Goal: Information Seeking & Learning: Learn about a topic

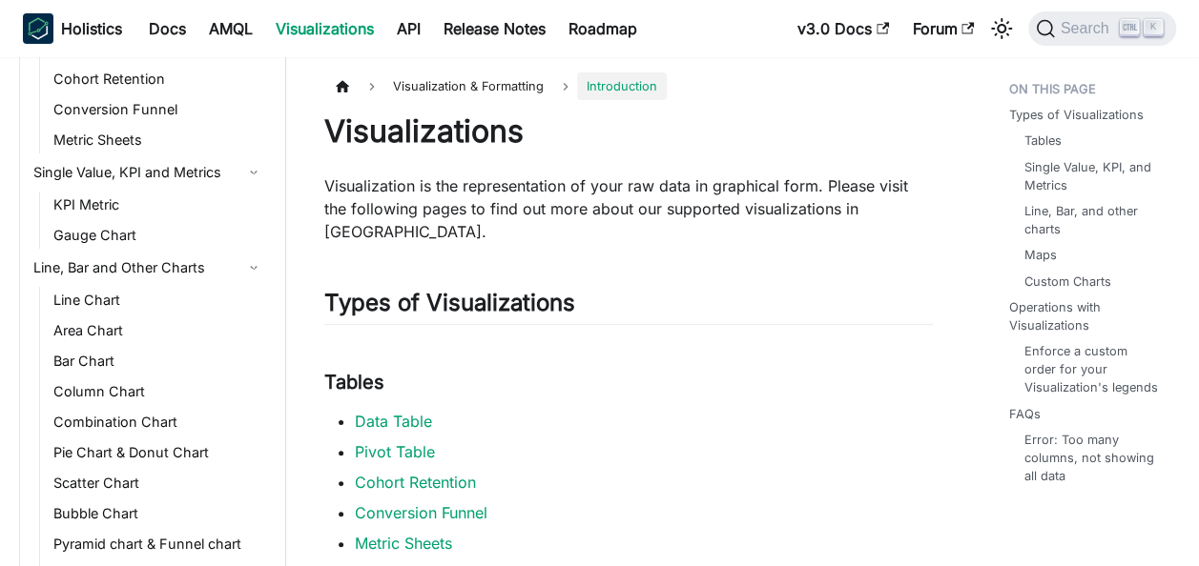
scroll to position [225, 0]
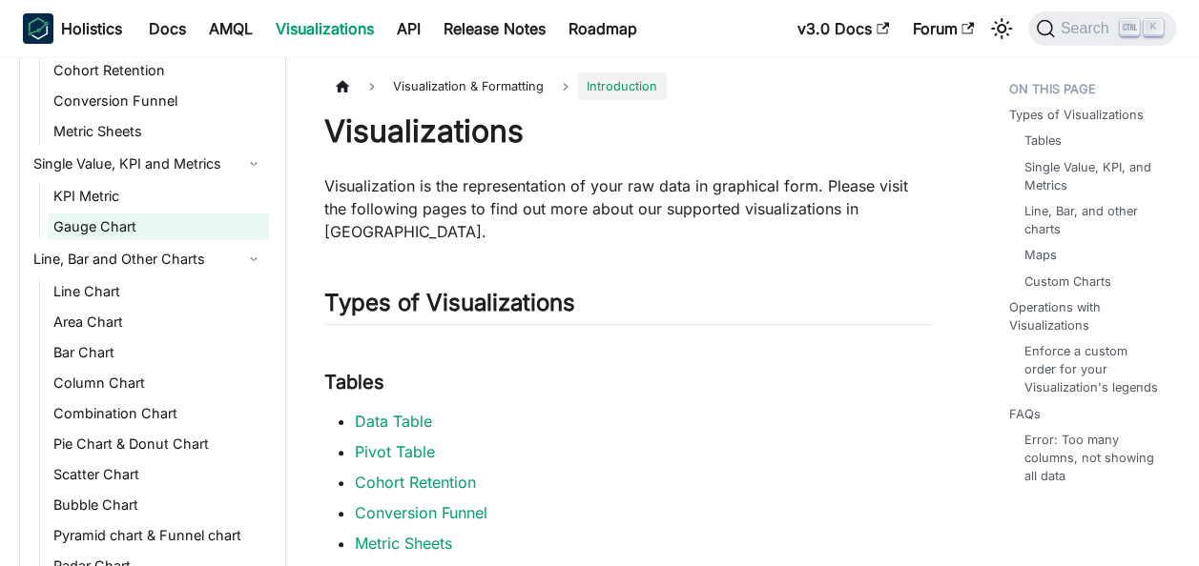
click at [101, 217] on link "Gauge Chart" at bounding box center [158, 227] width 221 height 27
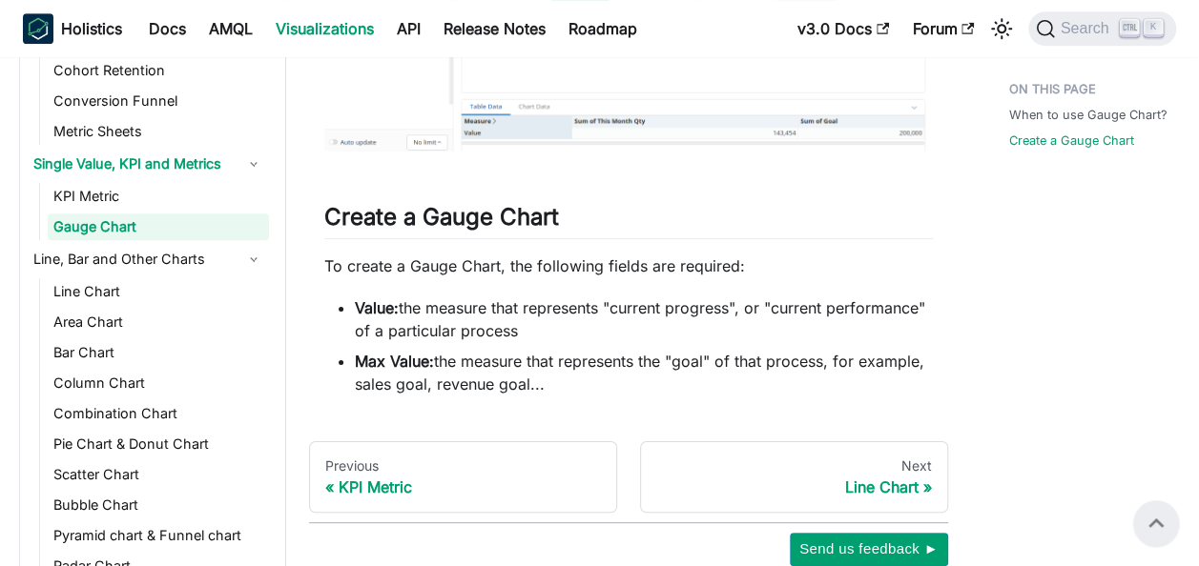
scroll to position [596, 0]
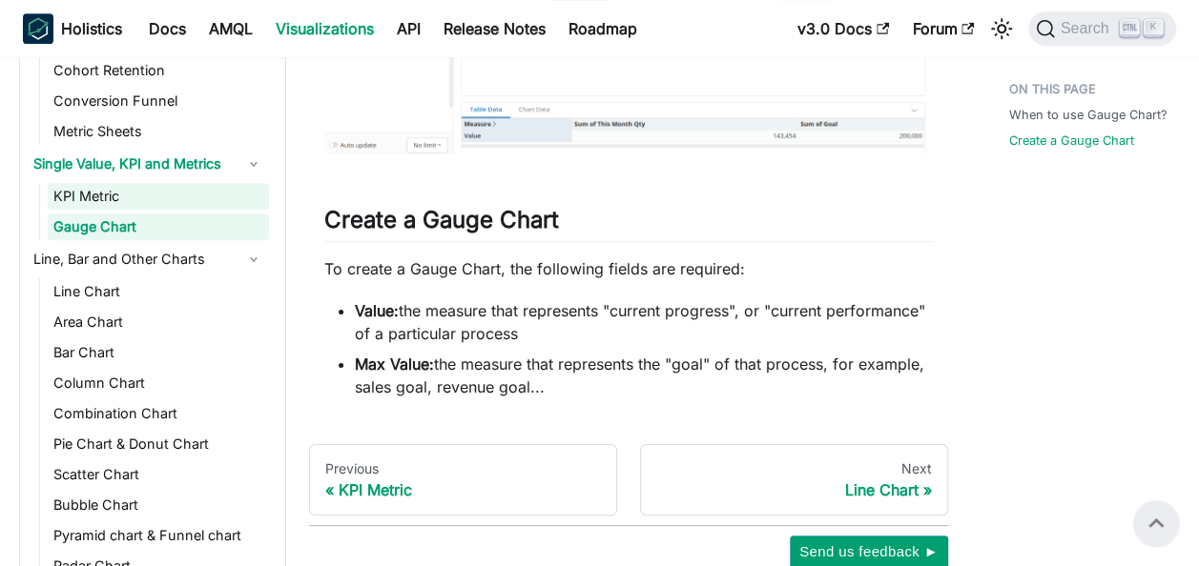
click at [93, 189] on link "KPI Metric" at bounding box center [158, 196] width 221 height 27
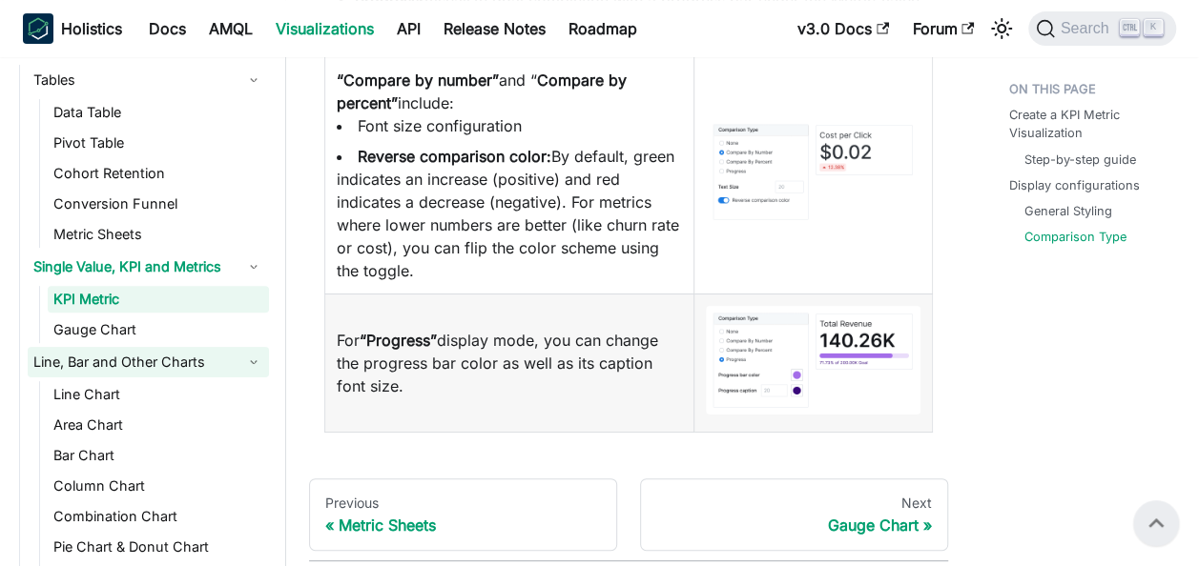
scroll to position [123, 0]
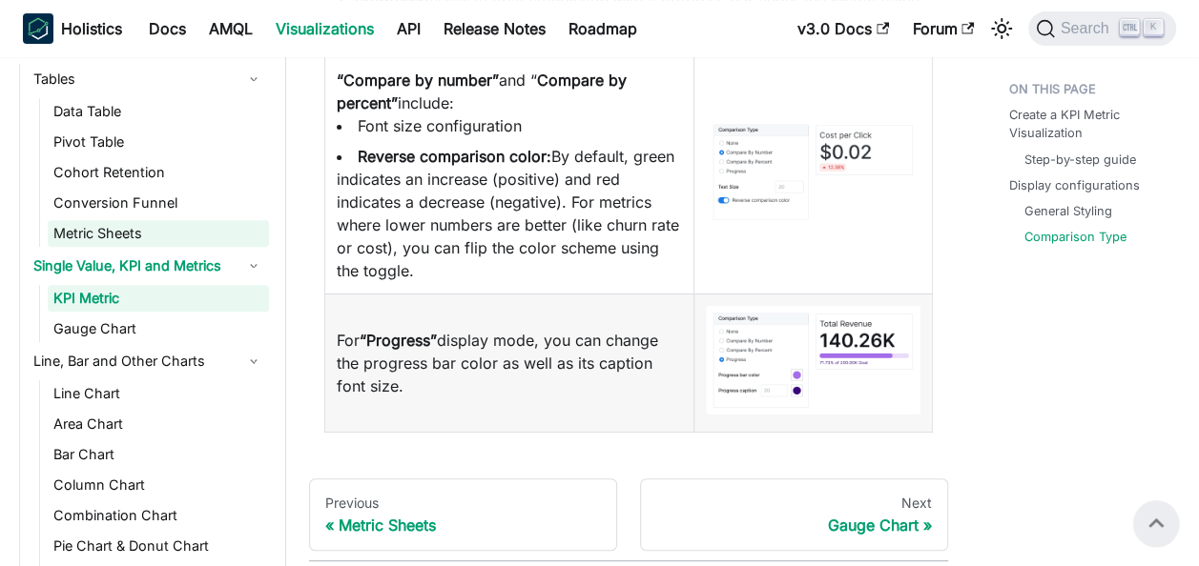
click at [75, 229] on link "Metric Sheets" at bounding box center [158, 233] width 221 height 27
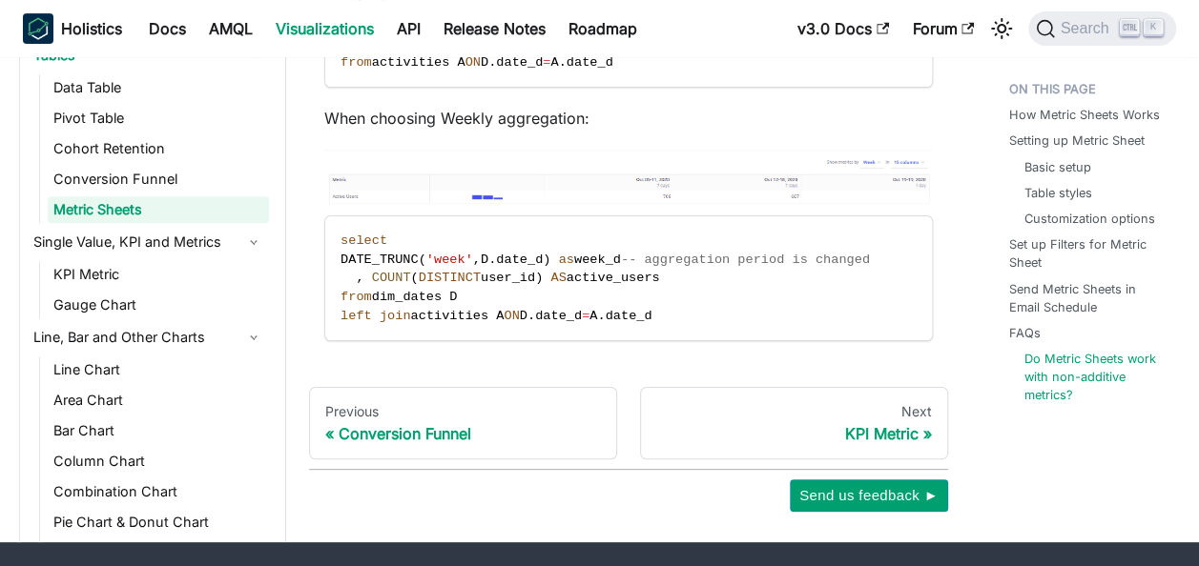
scroll to position [7651, 0]
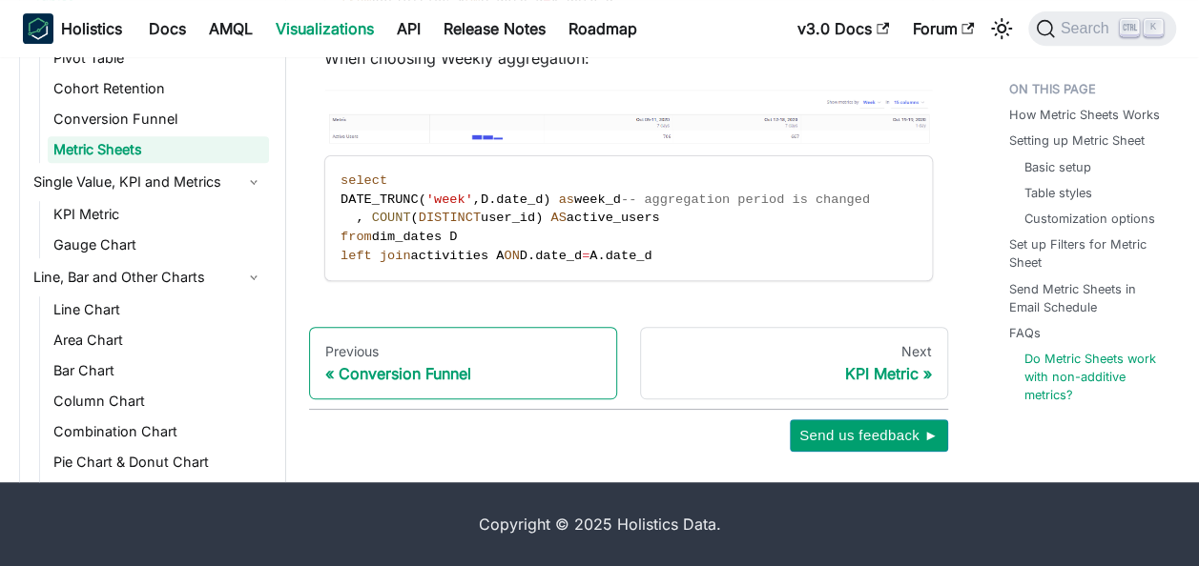
click at [370, 379] on div "Conversion Funnel" at bounding box center [463, 373] width 276 height 19
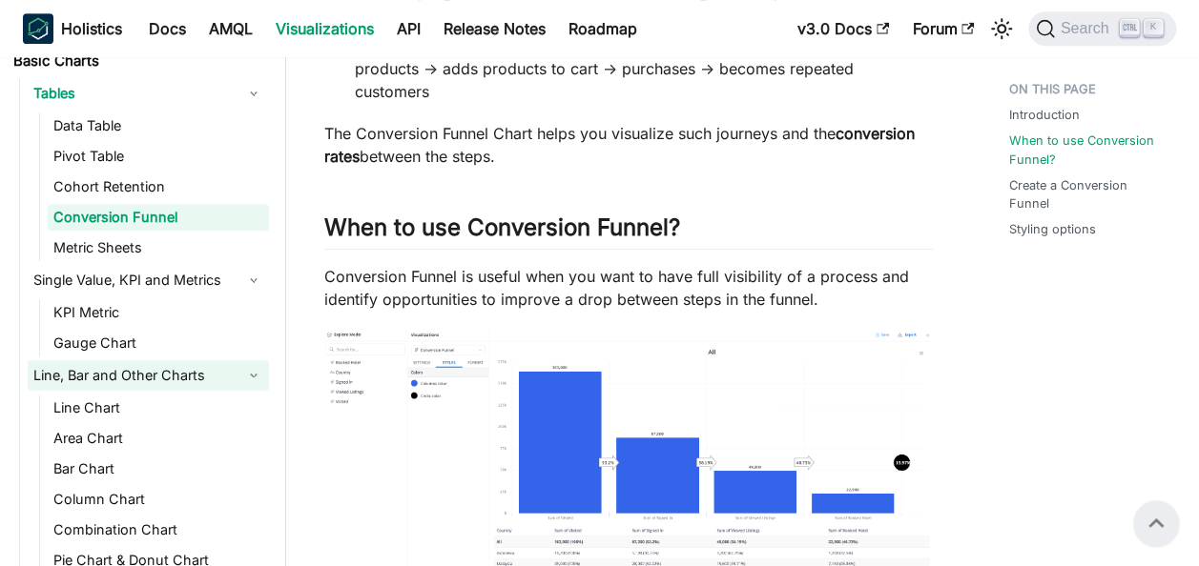
scroll to position [91, 0]
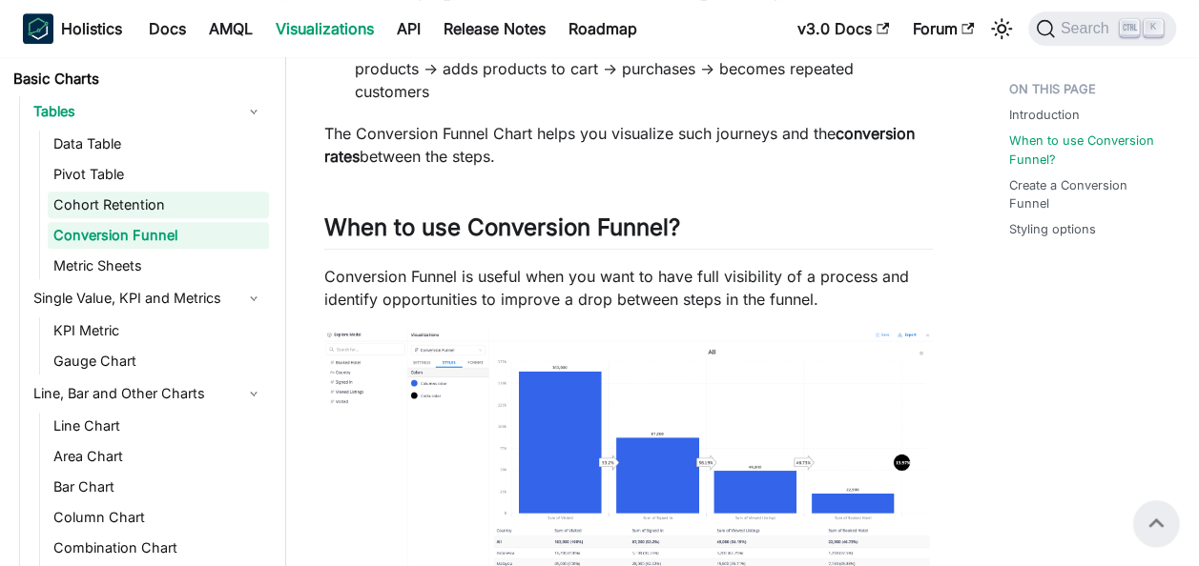
click at [100, 208] on link "Cohort Retention" at bounding box center [158, 205] width 221 height 27
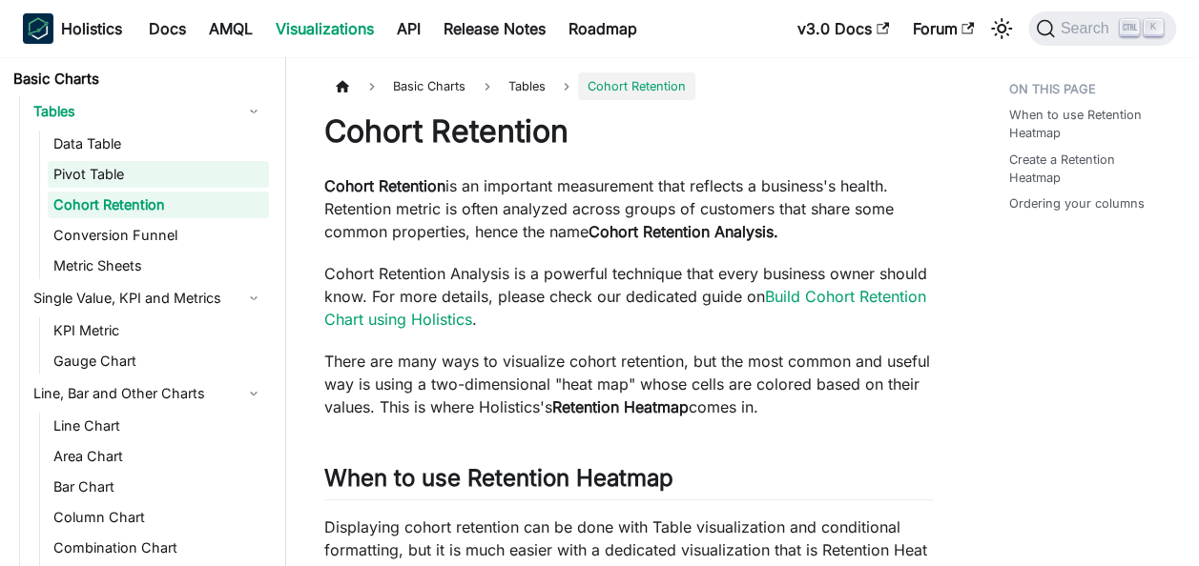
click at [86, 166] on link "Pivot Table" at bounding box center [158, 174] width 221 height 27
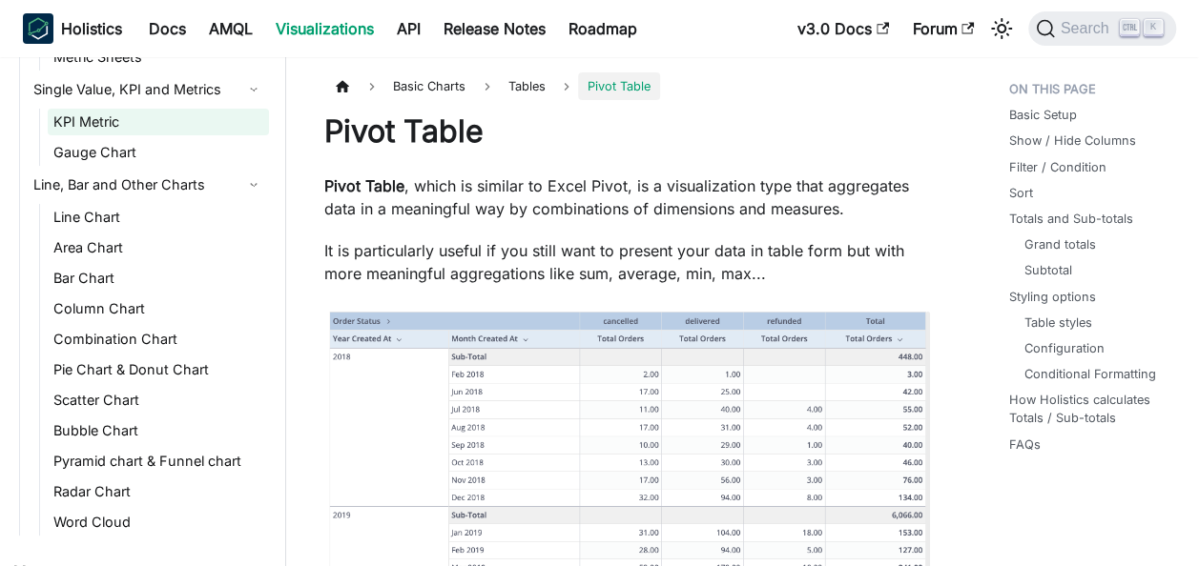
scroll to position [300, 0]
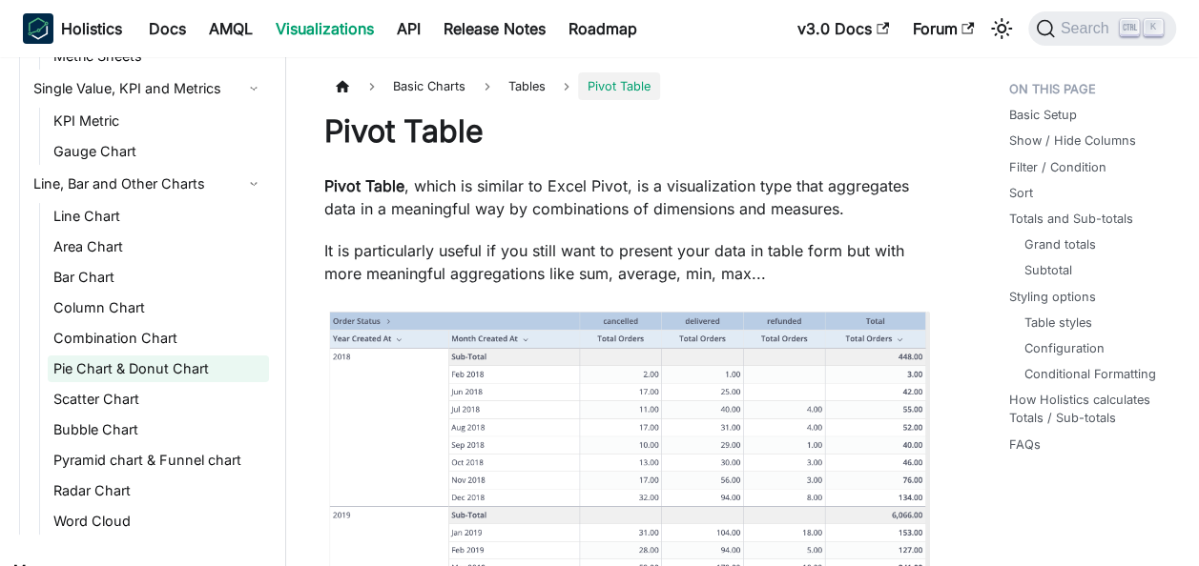
click at [105, 376] on link "Pie Chart & Donut Chart" at bounding box center [158, 369] width 221 height 27
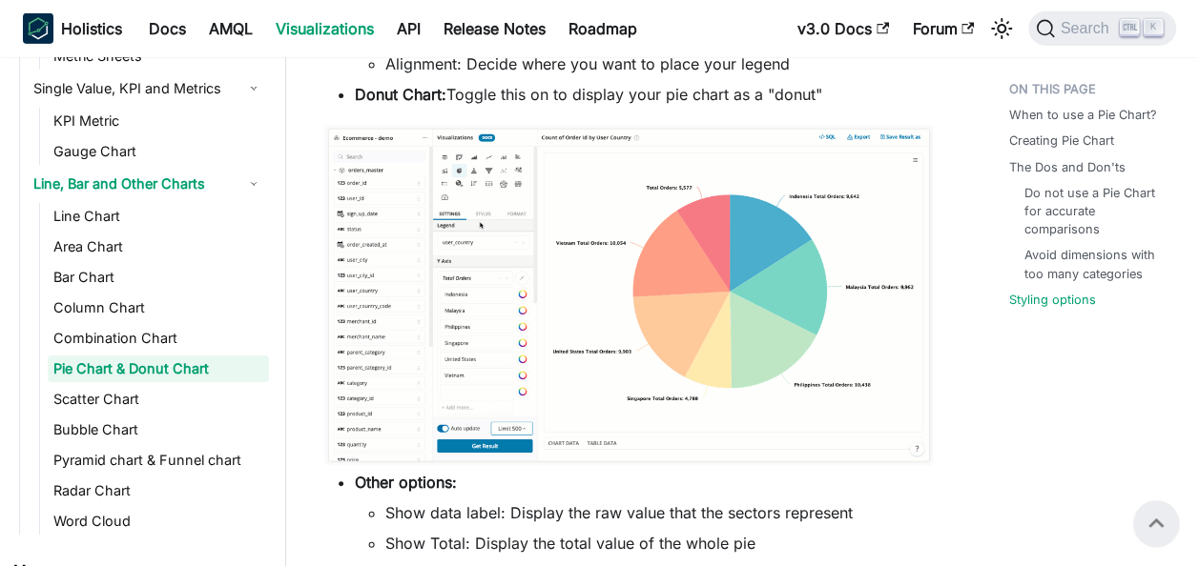
scroll to position [3124, 0]
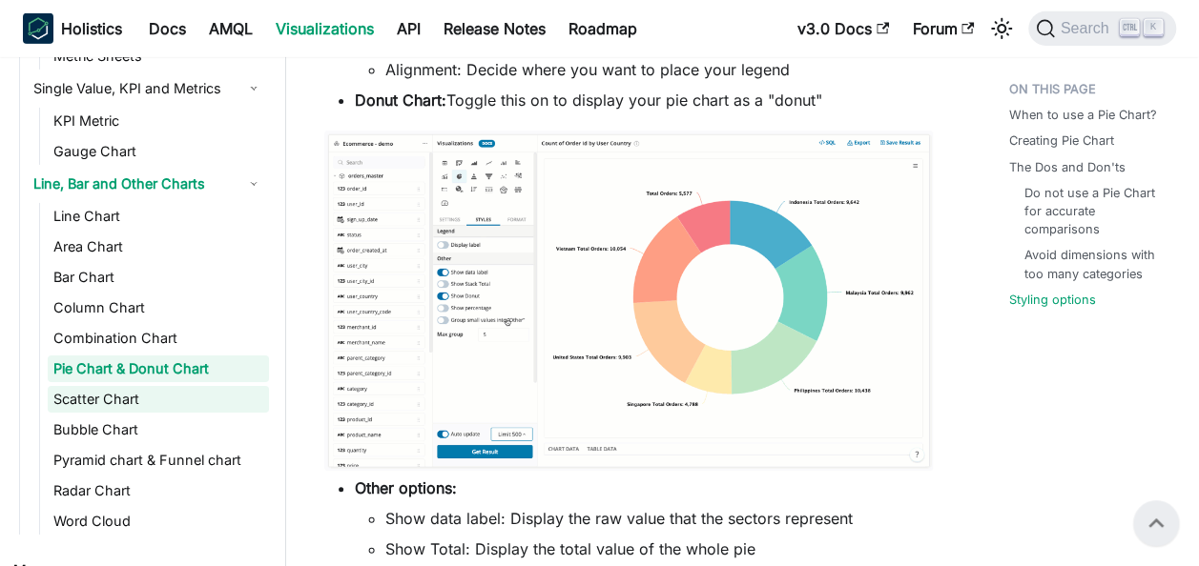
click at [156, 399] on link "Scatter Chart" at bounding box center [158, 399] width 221 height 27
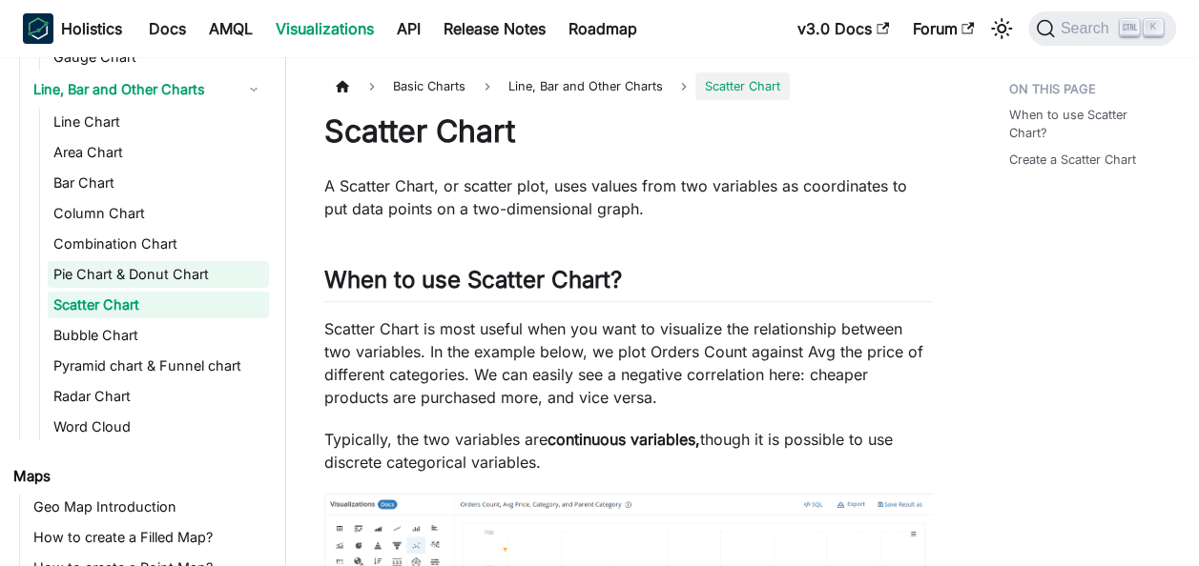
scroll to position [400, 0]
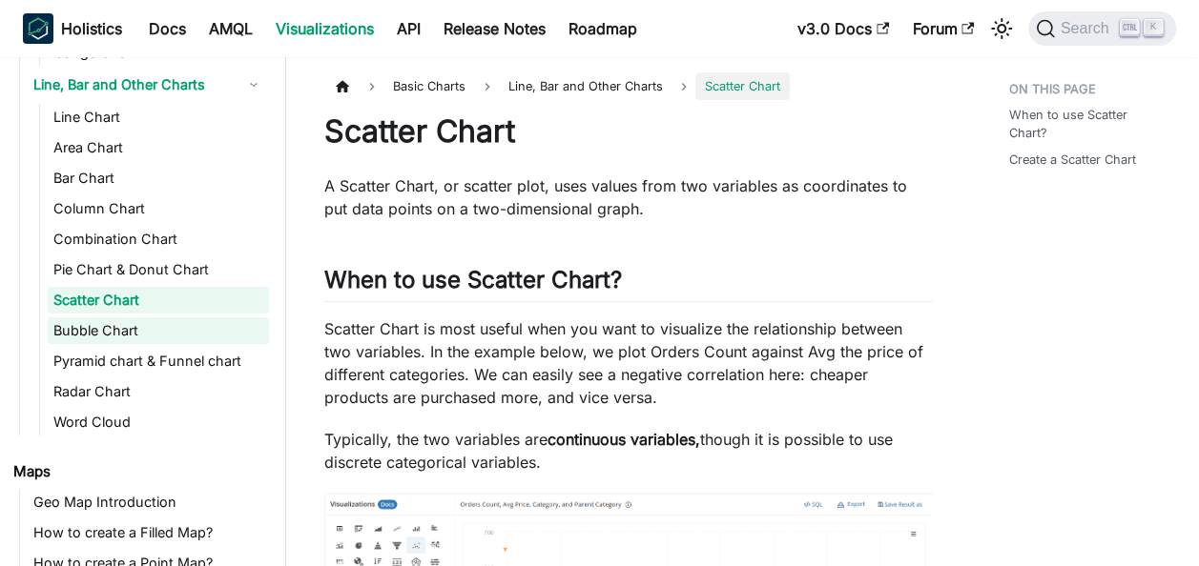
click at [139, 333] on link "Bubble Chart" at bounding box center [158, 331] width 221 height 27
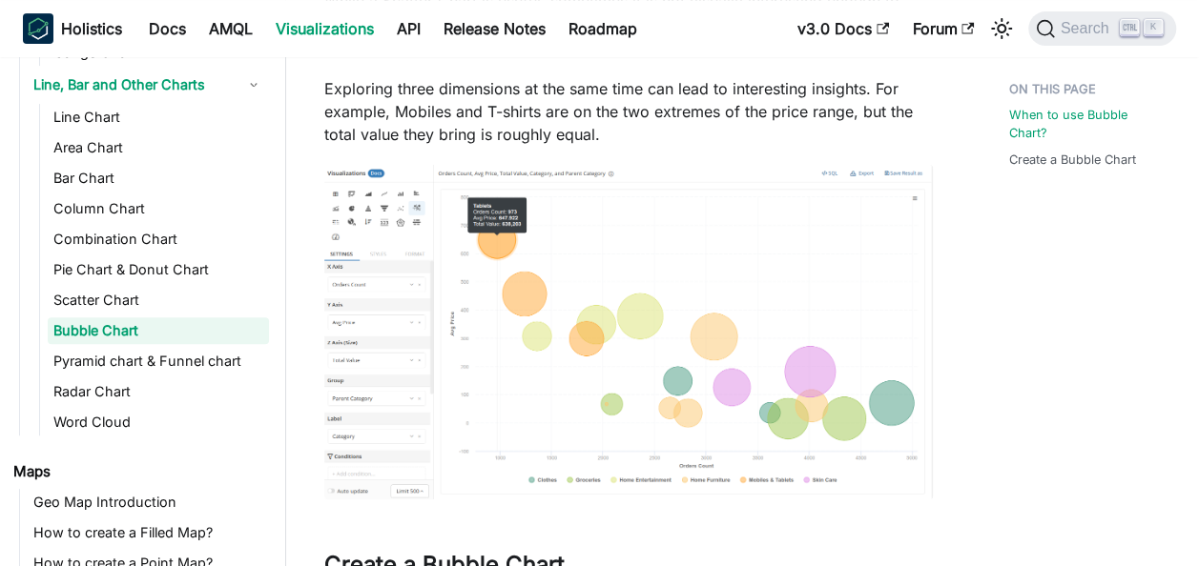
scroll to position [352, 0]
click at [185, 365] on link "Pyramid chart & Funnel chart" at bounding box center [158, 361] width 221 height 27
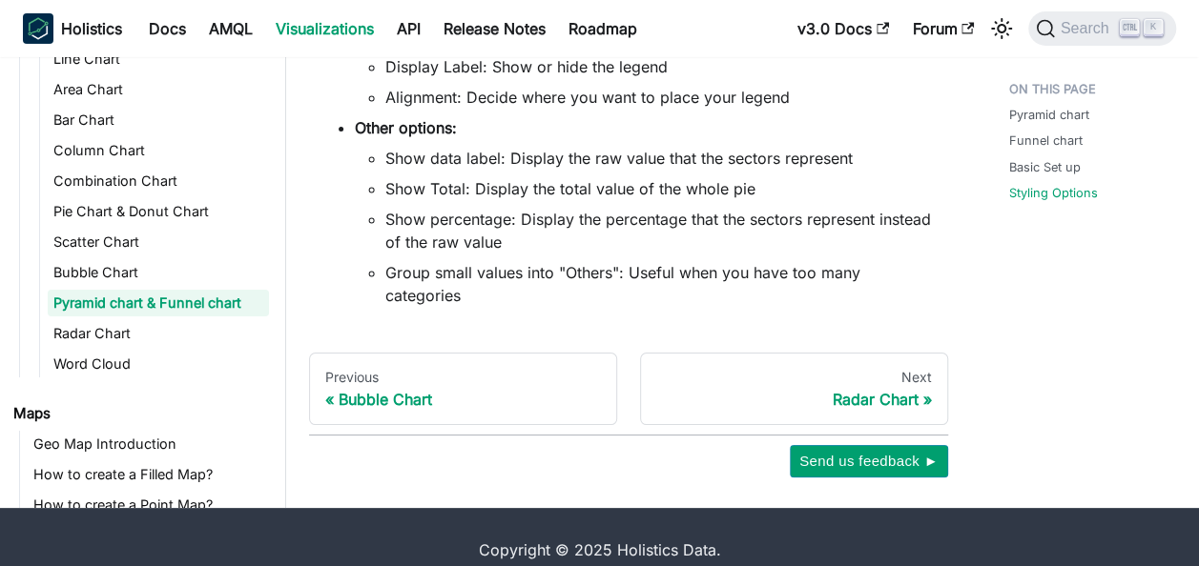
scroll to position [3413, 0]
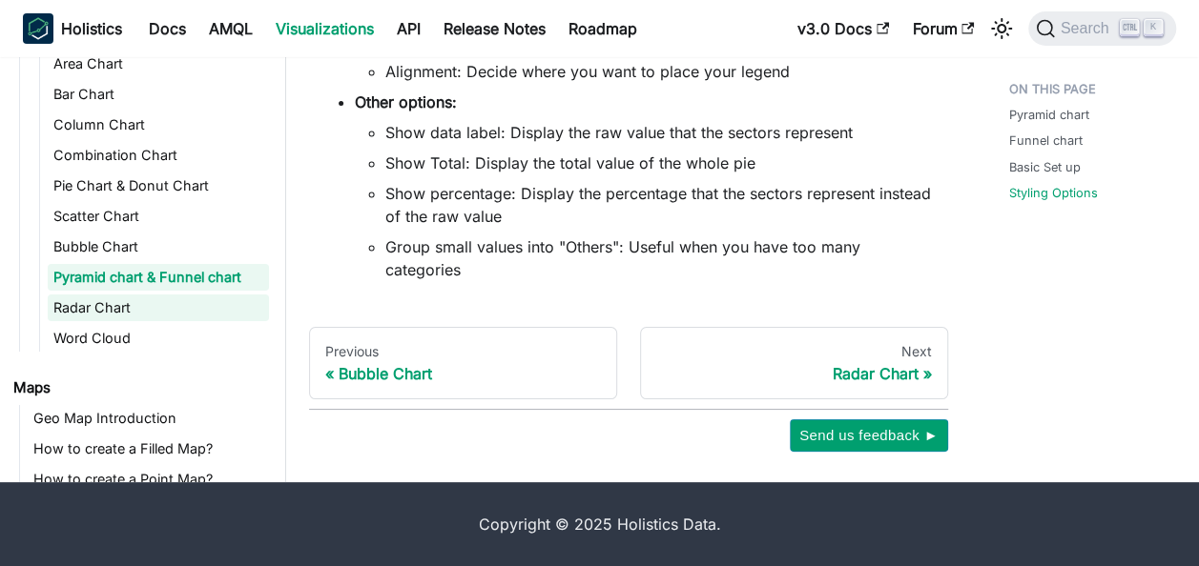
click at [124, 309] on link "Radar Chart" at bounding box center [158, 308] width 221 height 27
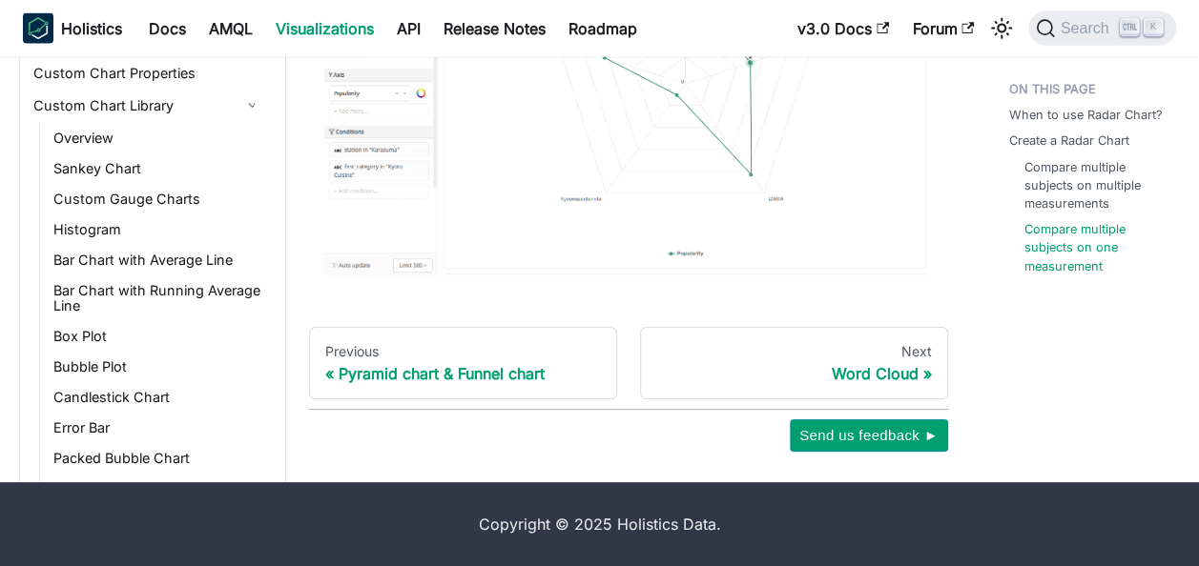
scroll to position [1090, 0]
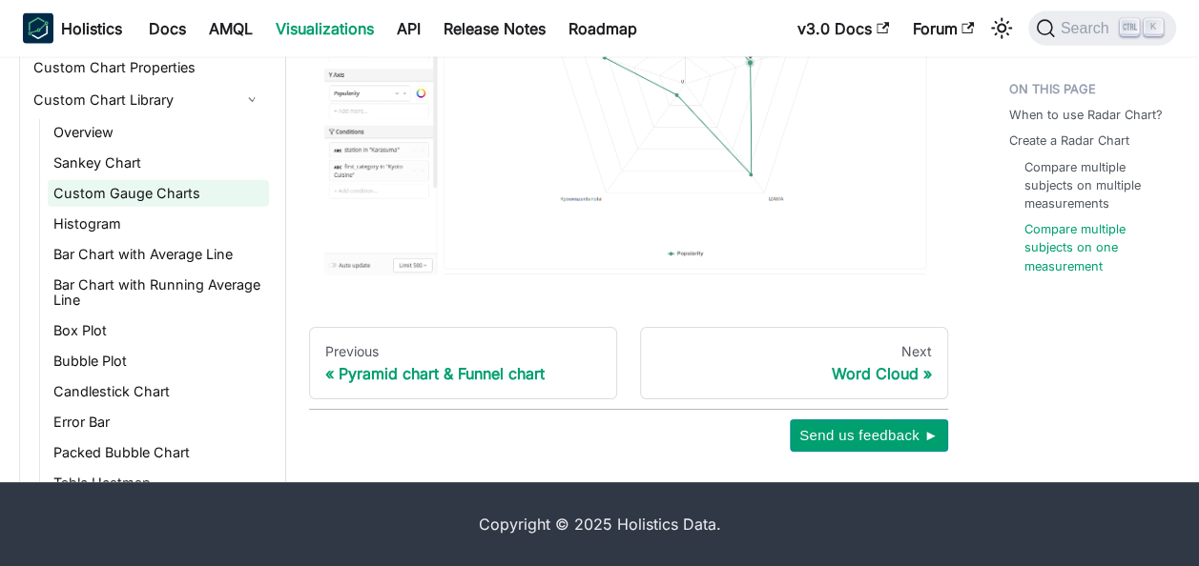
click at [158, 180] on link "Custom Gauge Charts" at bounding box center [158, 193] width 221 height 27
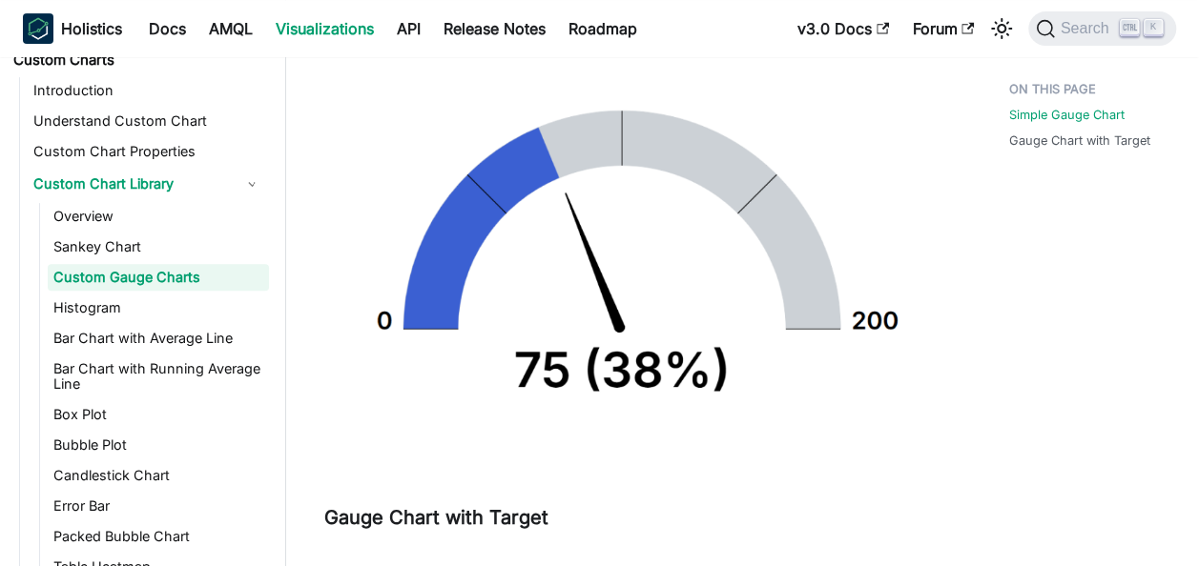
scroll to position [362, 0]
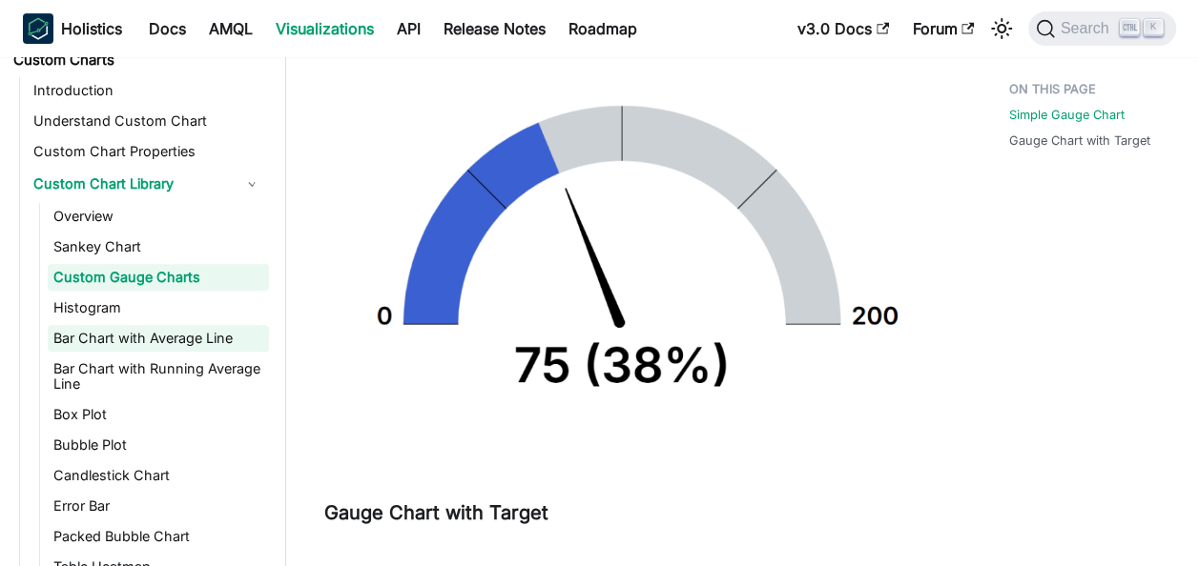
click at [136, 330] on link "Bar Chart with Average Line" at bounding box center [158, 338] width 221 height 27
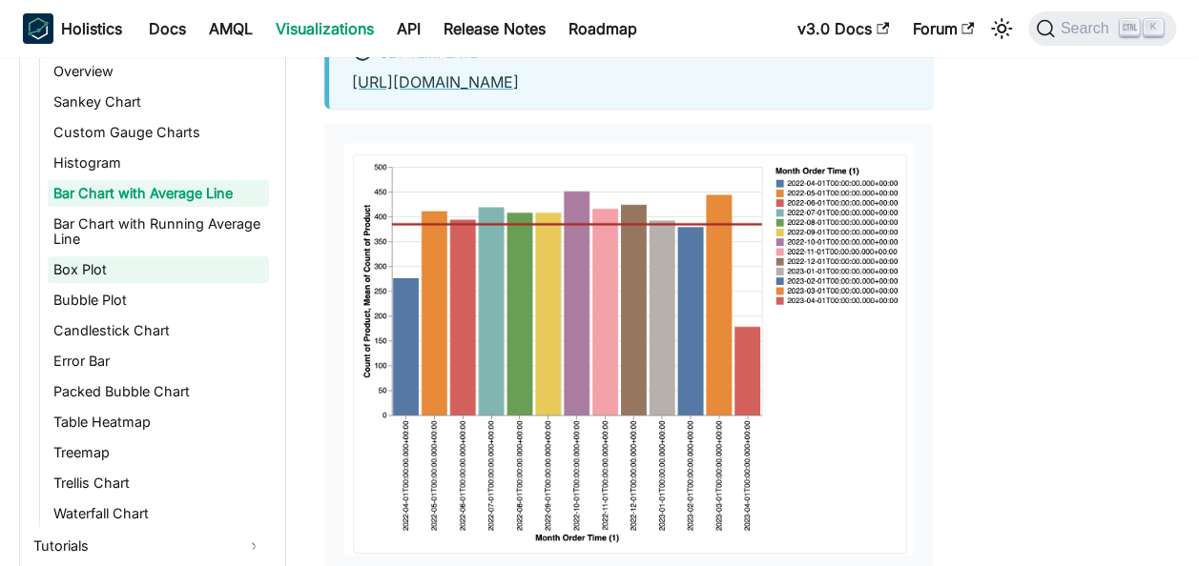
scroll to position [1239, 0]
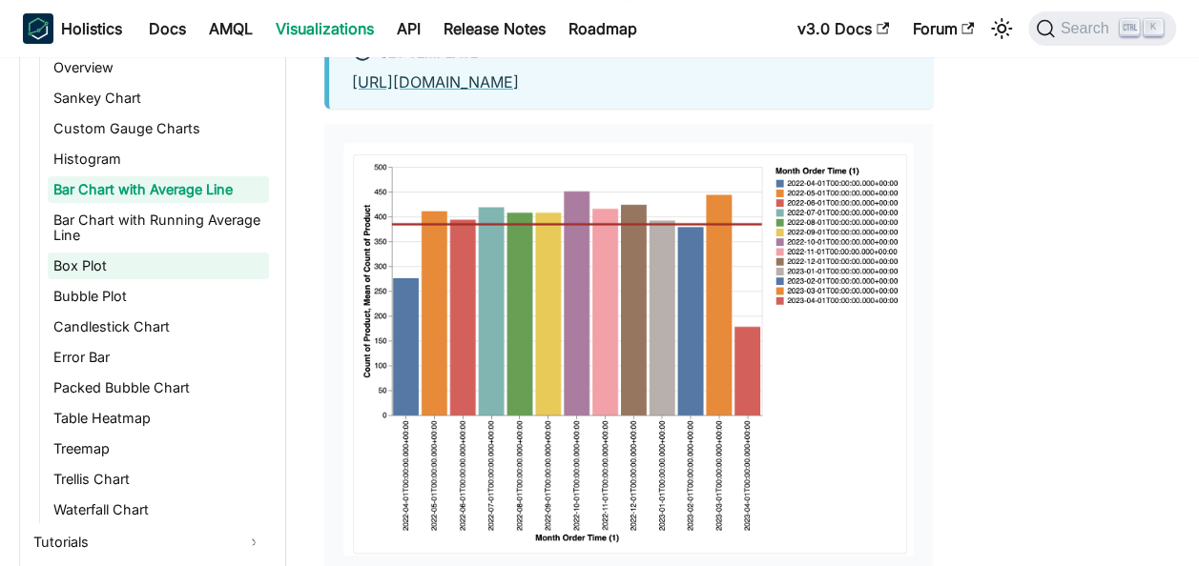
click at [122, 259] on link "Box Plot" at bounding box center [158, 266] width 221 height 27
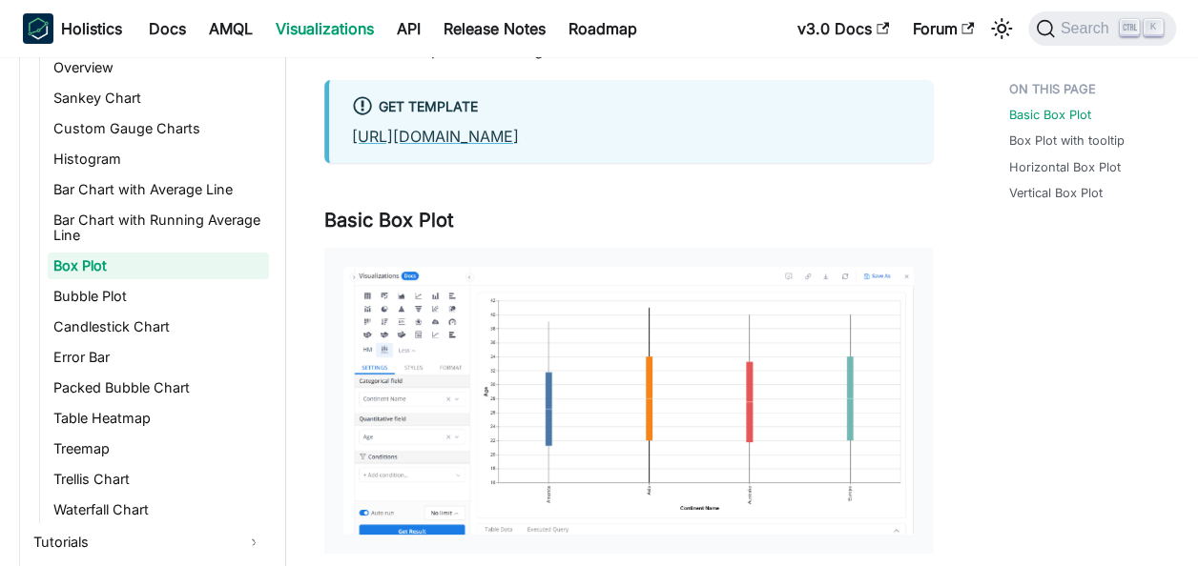
scroll to position [160, 0]
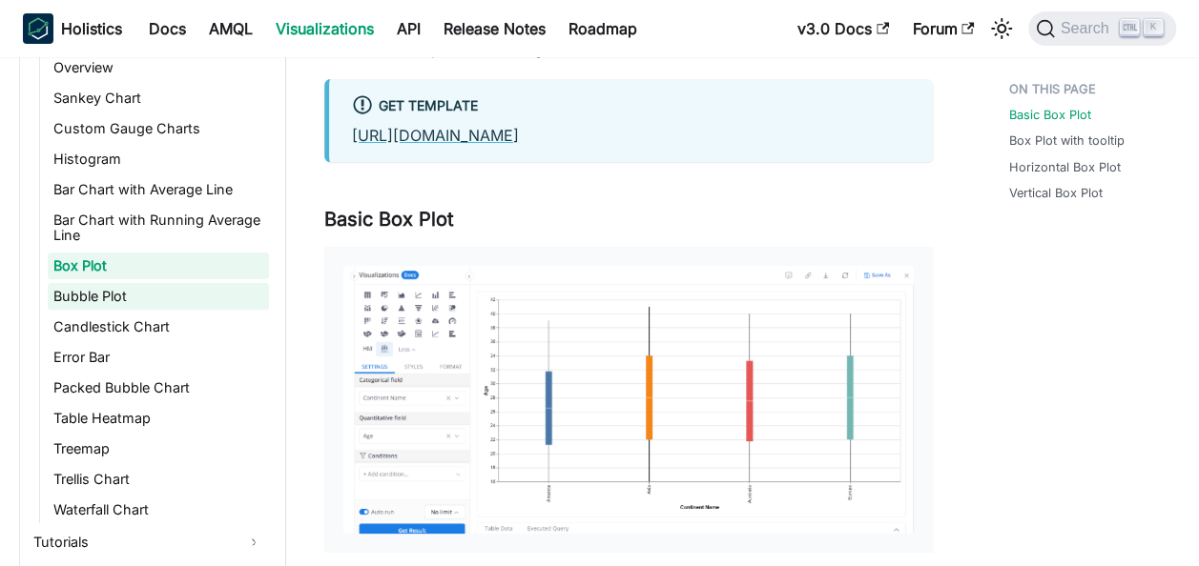
click at [114, 283] on link "Bubble Plot" at bounding box center [158, 296] width 221 height 27
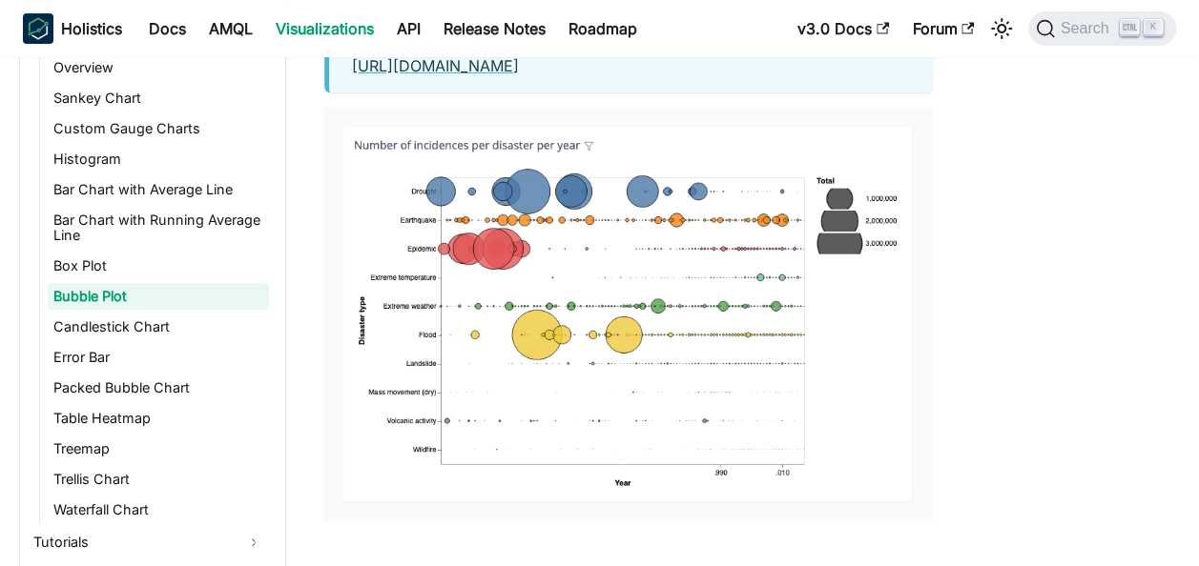
scroll to position [208, 0]
click at [115, 315] on link "Candlestick Chart" at bounding box center [158, 327] width 221 height 27
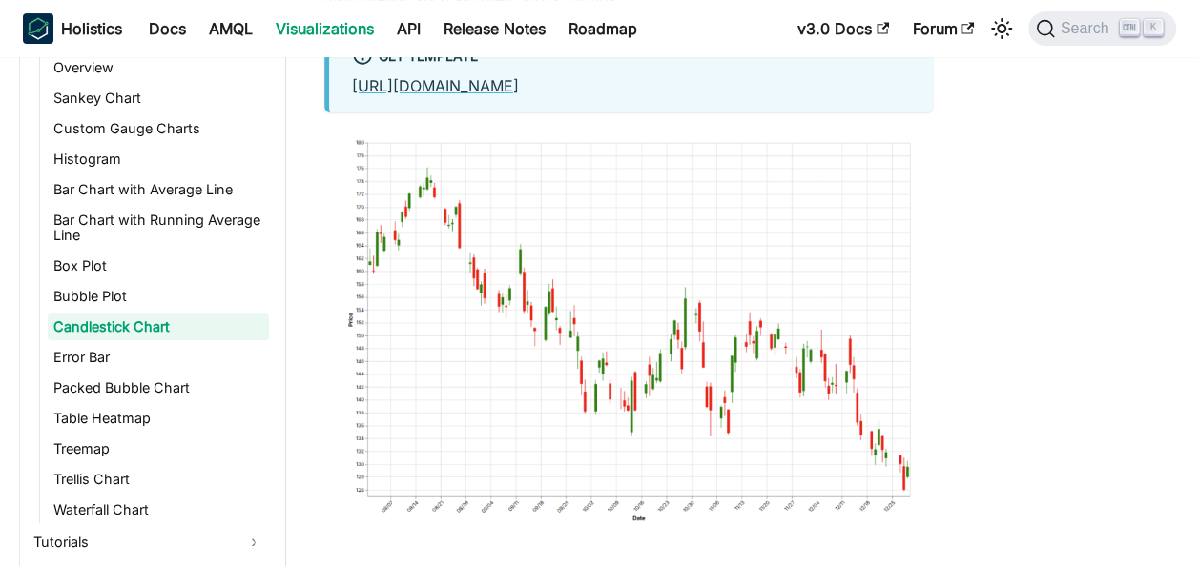
scroll to position [234, 0]
click at [88, 344] on link "Error Bar" at bounding box center [158, 357] width 221 height 27
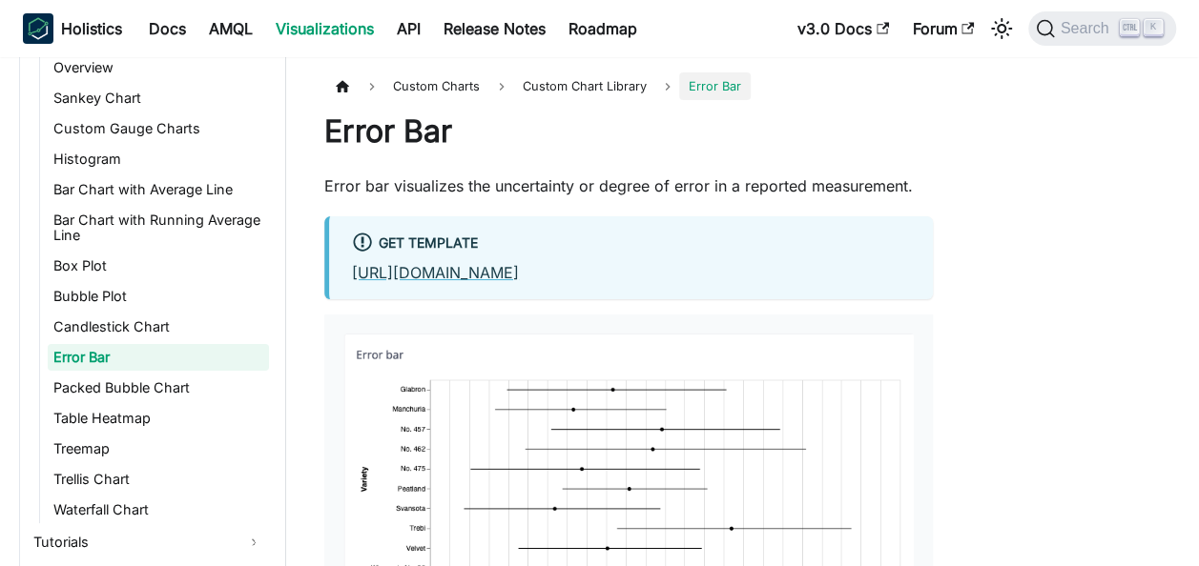
scroll to position [291, 0]
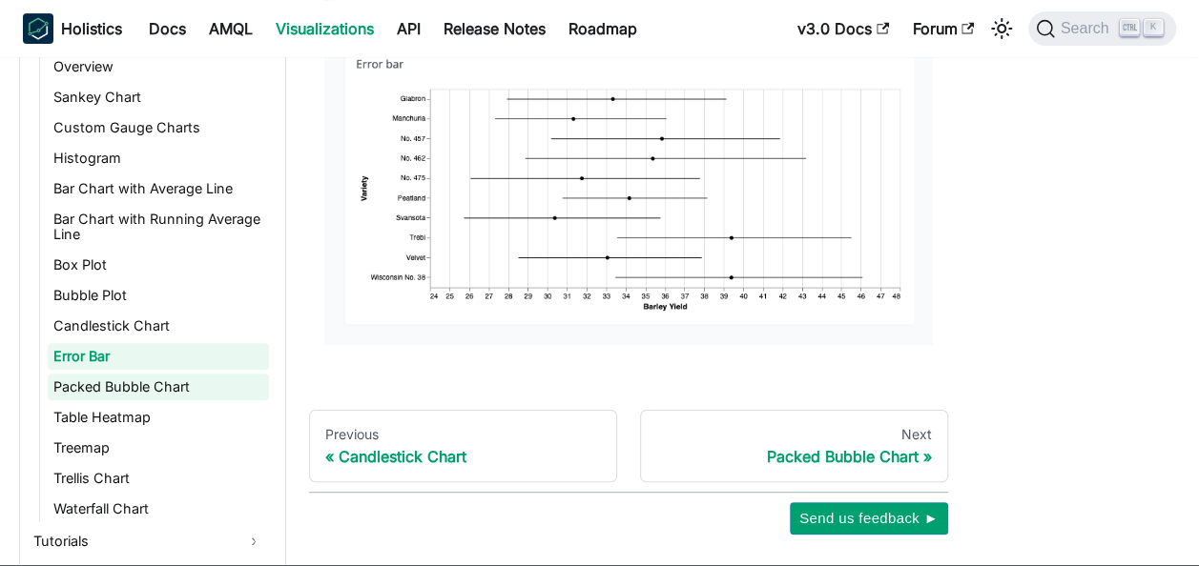
click at [158, 374] on link "Packed Bubble Chart" at bounding box center [158, 387] width 221 height 27
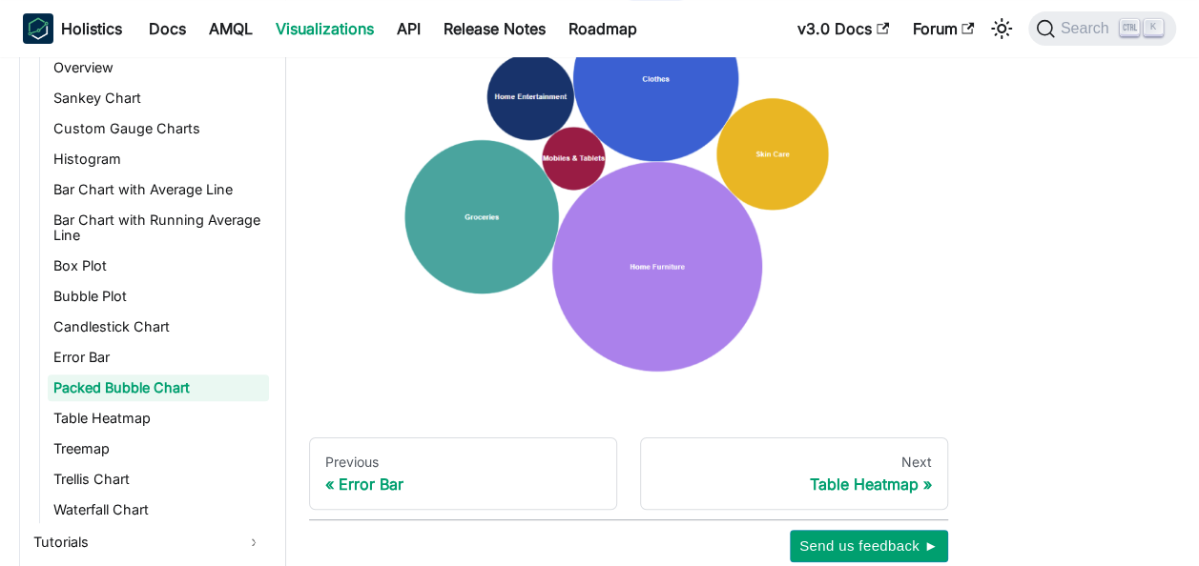
scroll to position [294, 0]
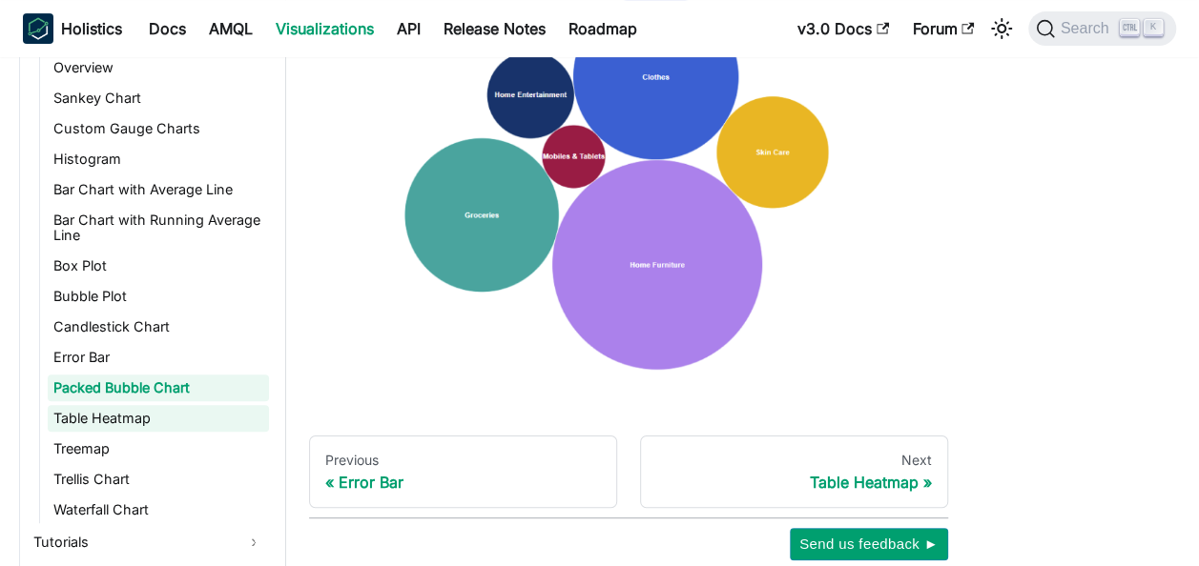
click at [109, 405] on link "Table Heatmap" at bounding box center [158, 418] width 221 height 27
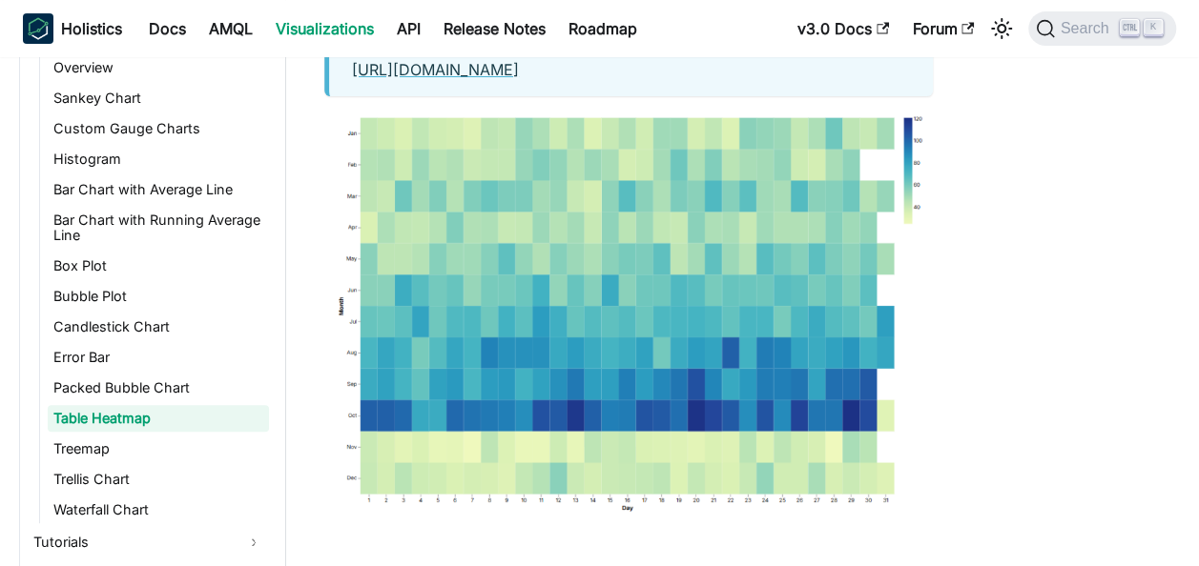
scroll to position [489, 0]
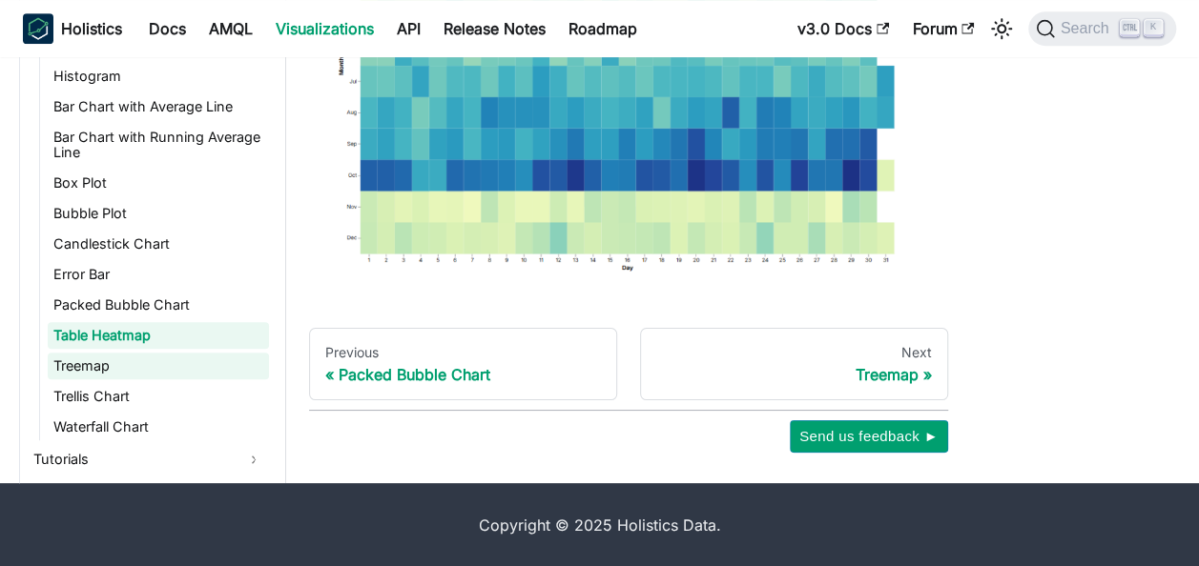
click at [111, 353] on link "Treemap" at bounding box center [158, 366] width 221 height 27
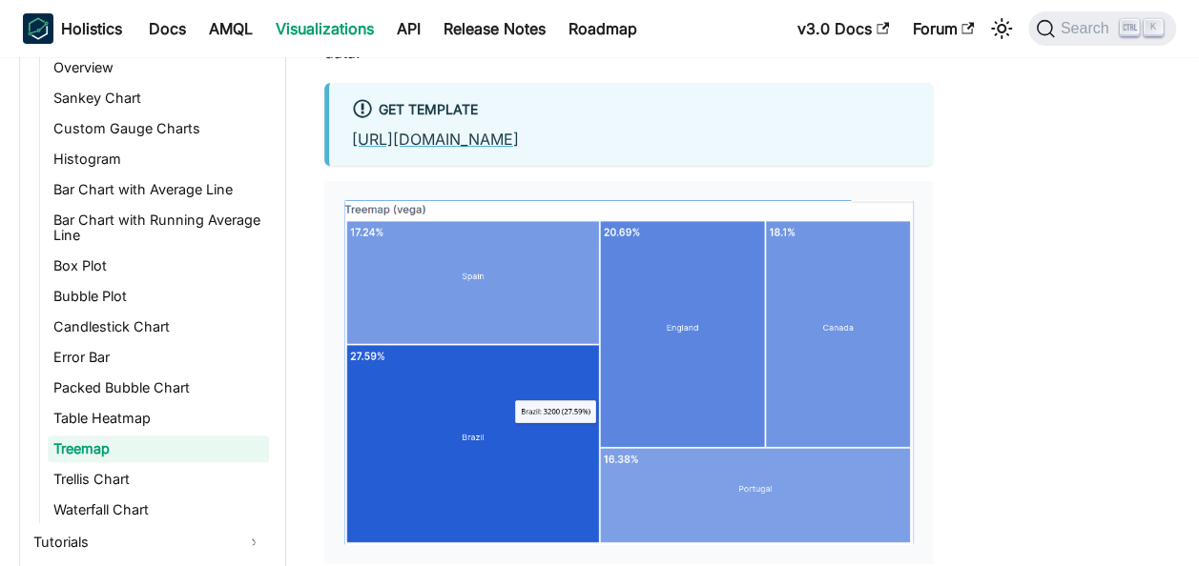
scroll to position [183, 0]
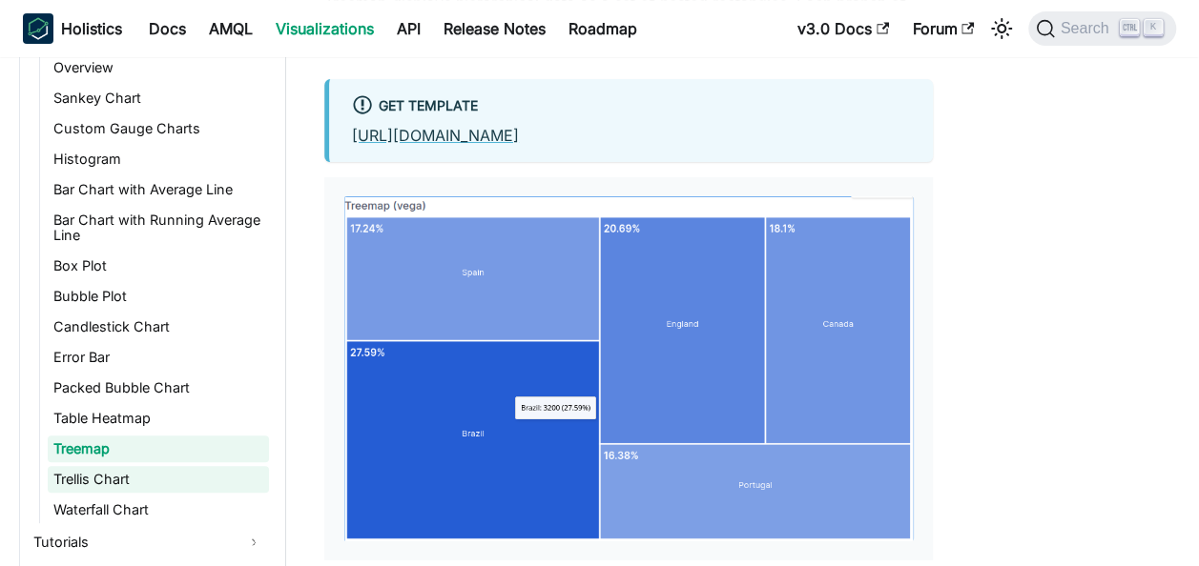
click at [92, 466] on link "Trellis Chart" at bounding box center [158, 479] width 221 height 27
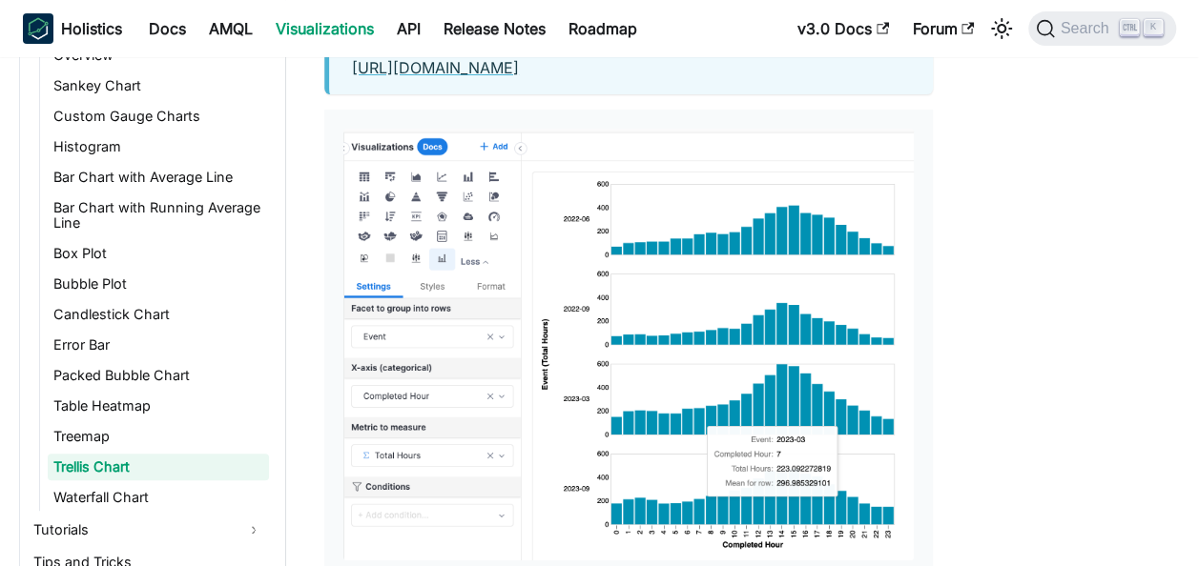
scroll to position [216, 0]
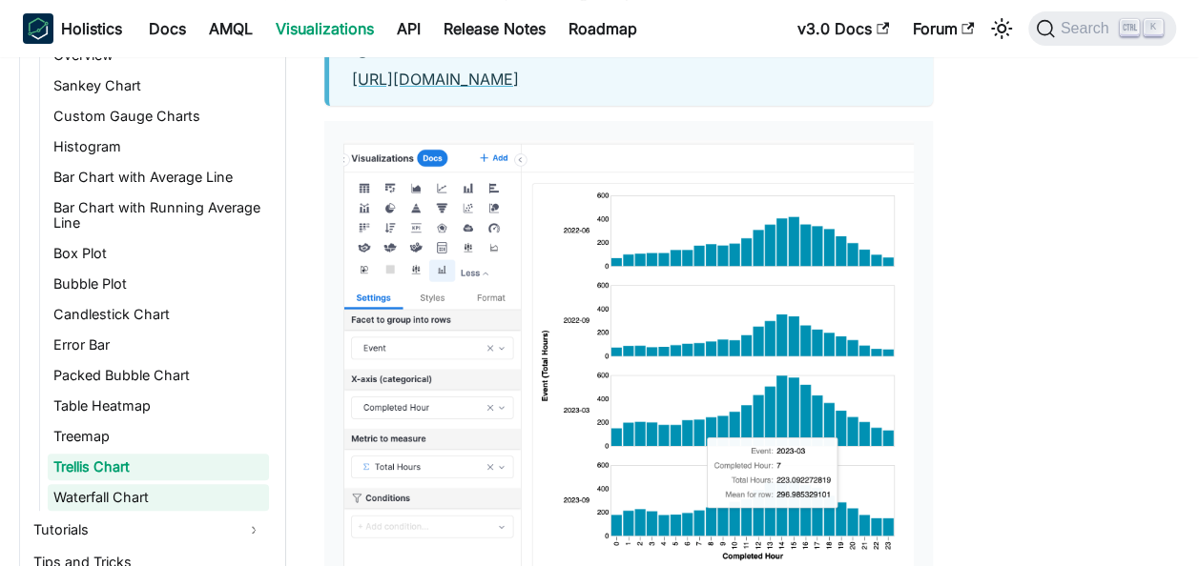
click at [136, 484] on link "Waterfall Chart" at bounding box center [158, 497] width 221 height 27
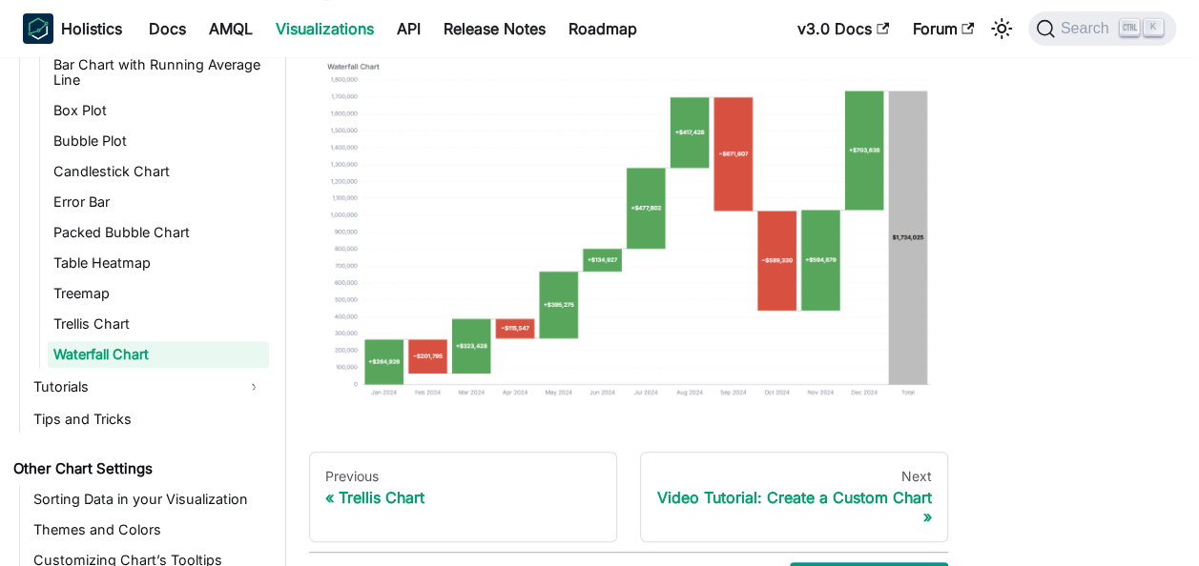
scroll to position [326, 0]
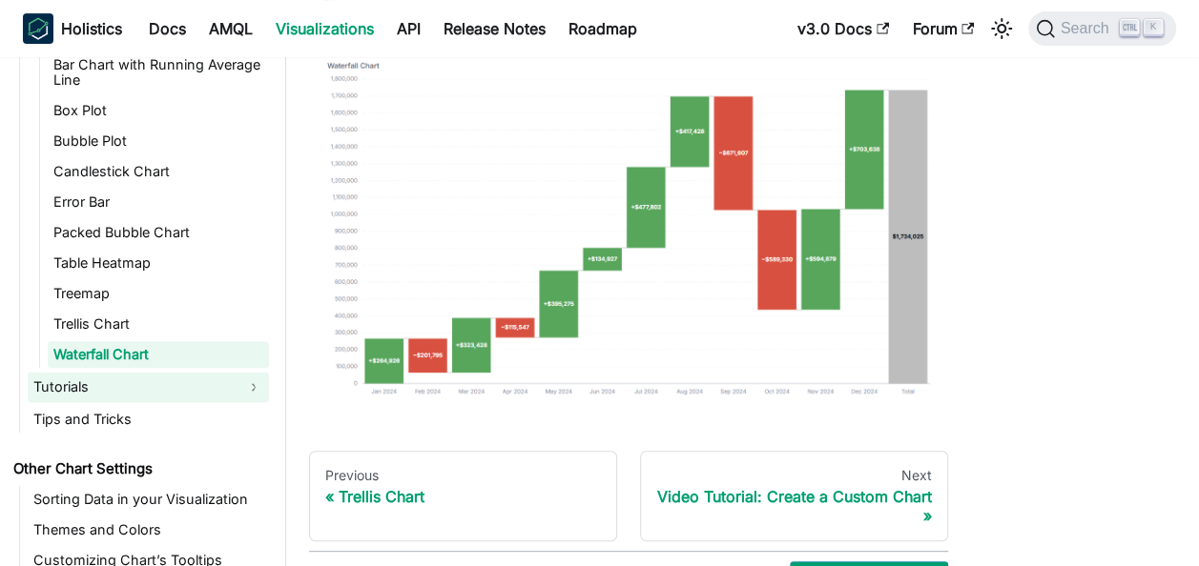
click at [96, 372] on link "Tutorials" at bounding box center [148, 387] width 241 height 31
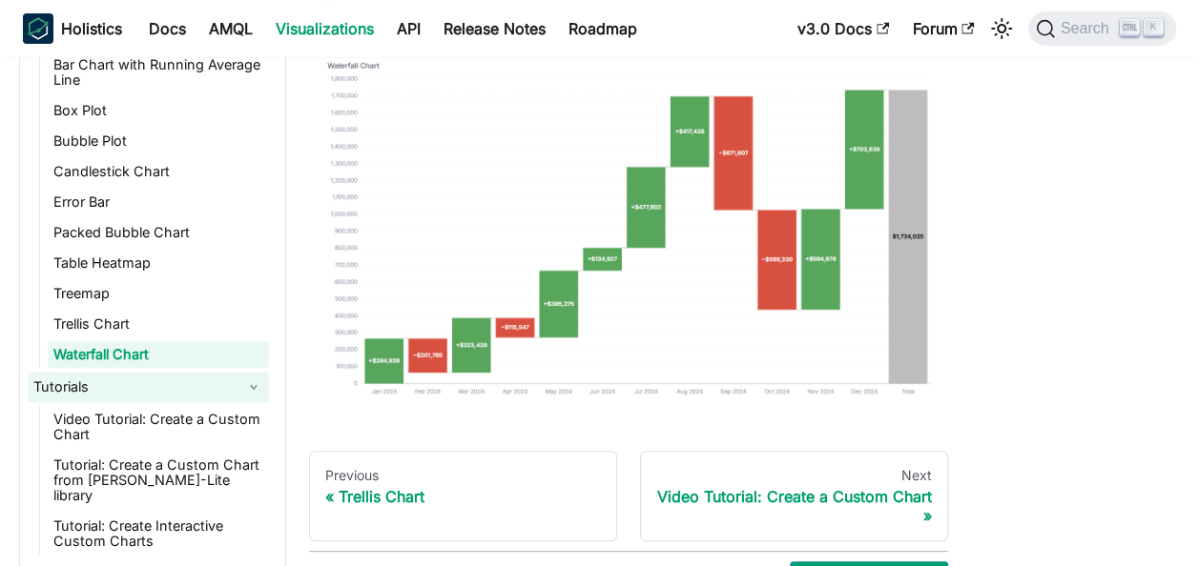
scroll to position [1531, 0]
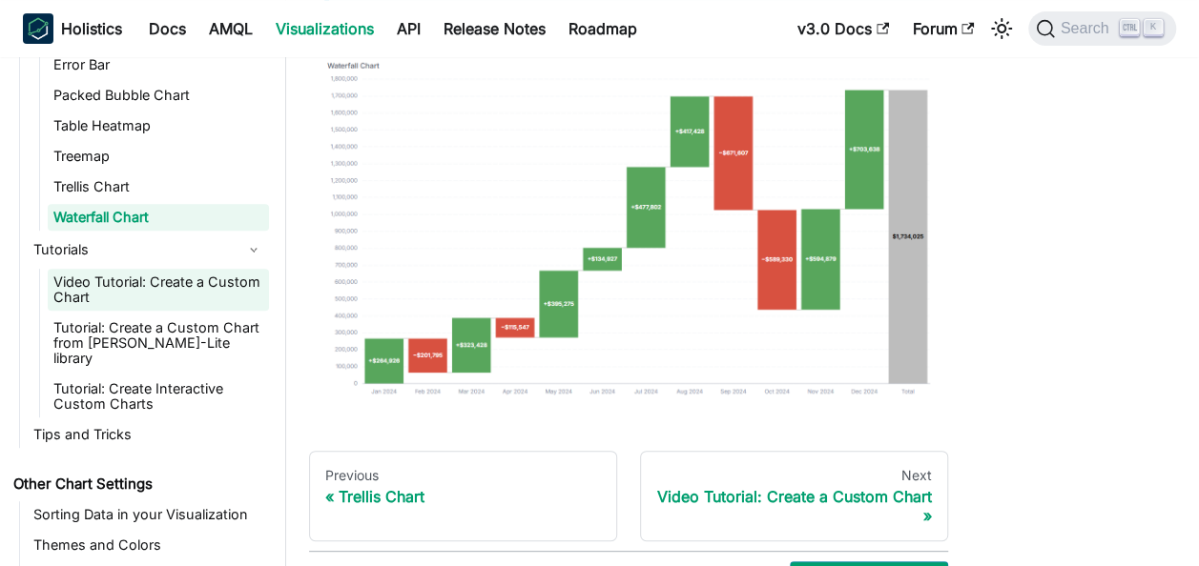
click at [118, 281] on link "Video Tutorial: Create a Custom Chart" at bounding box center [158, 290] width 221 height 42
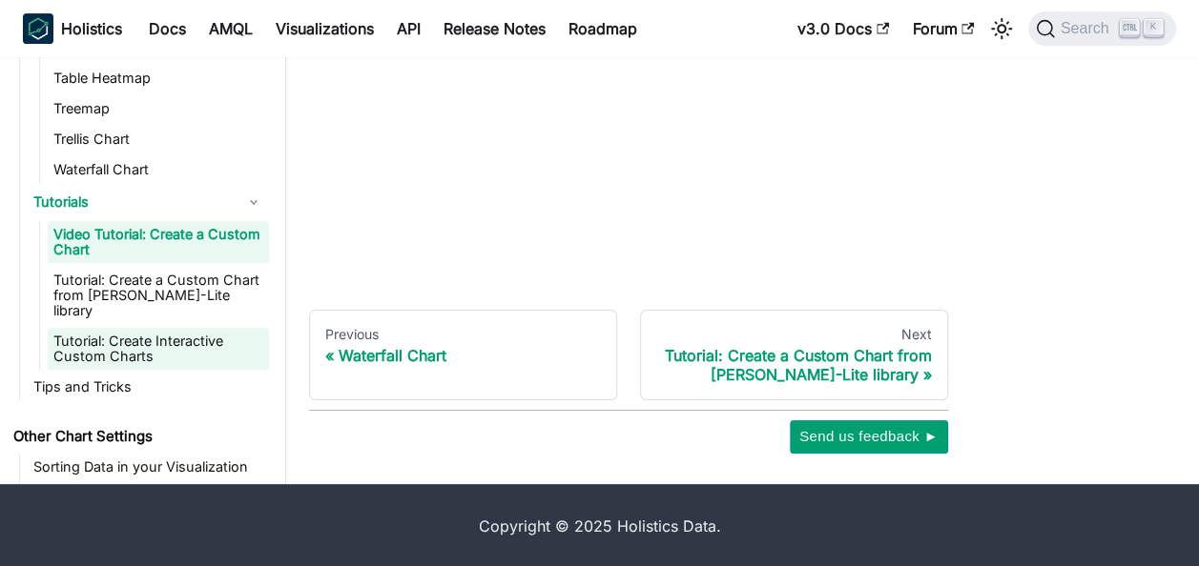
scroll to position [1531, 0]
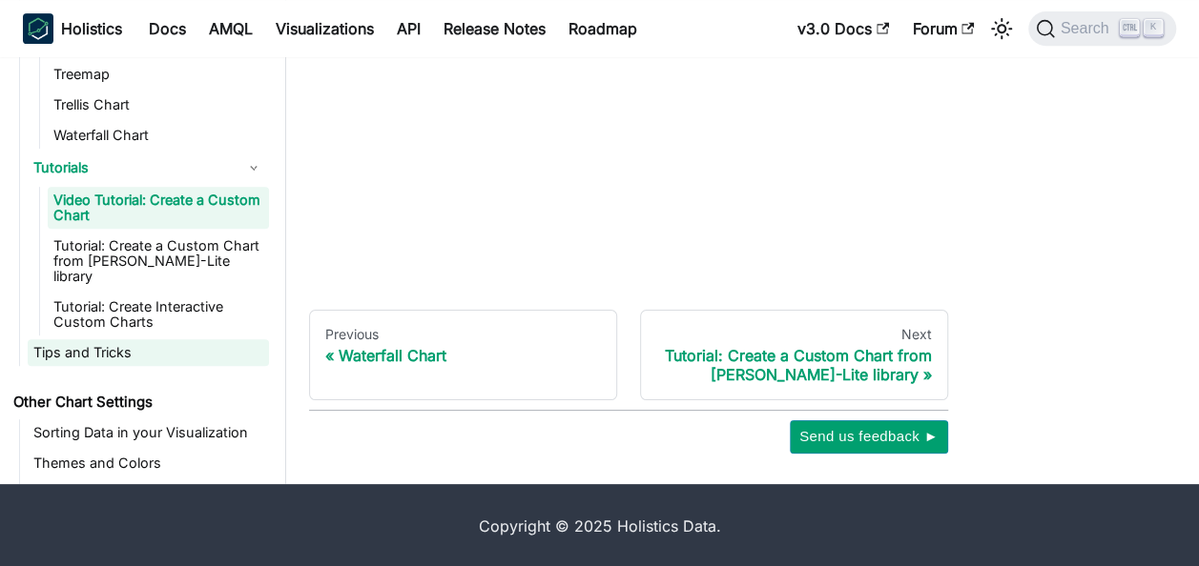
click at [100, 339] on link "Tips and Tricks" at bounding box center [148, 352] width 241 height 27
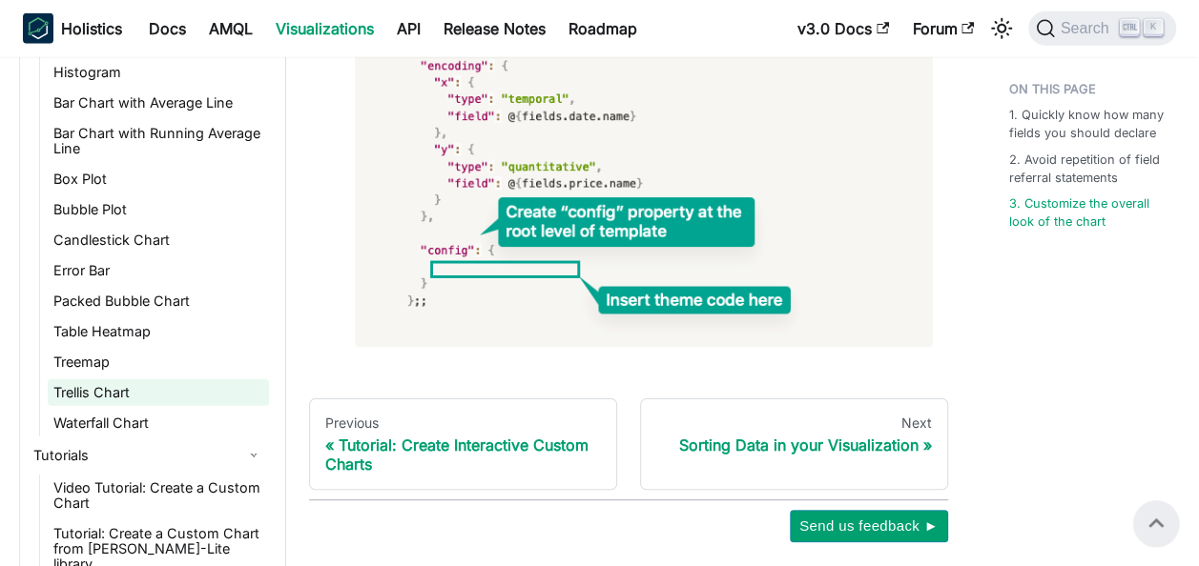
scroll to position [991, 0]
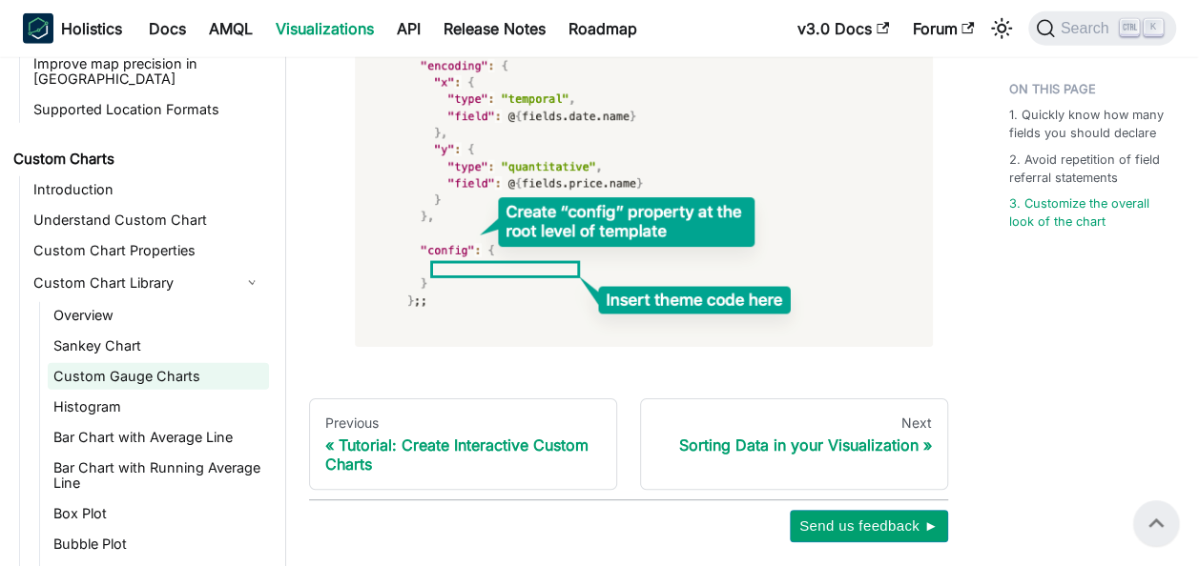
click at [128, 363] on link "Custom Gauge Charts" at bounding box center [158, 376] width 221 height 27
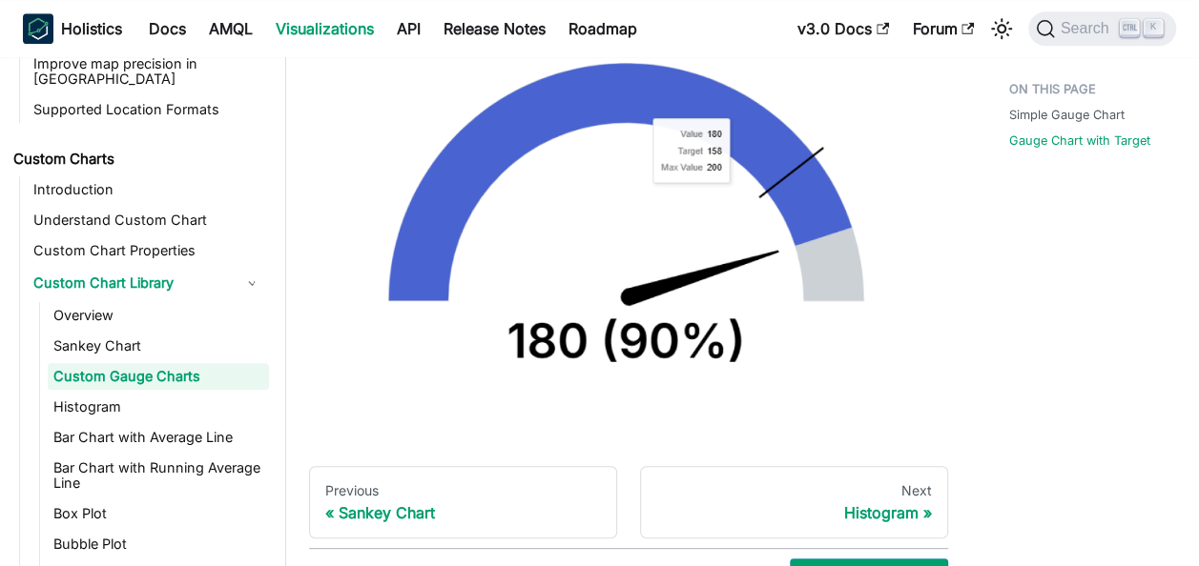
scroll to position [895, 0]
